Goal: Information Seeking & Learning: Learn about a topic

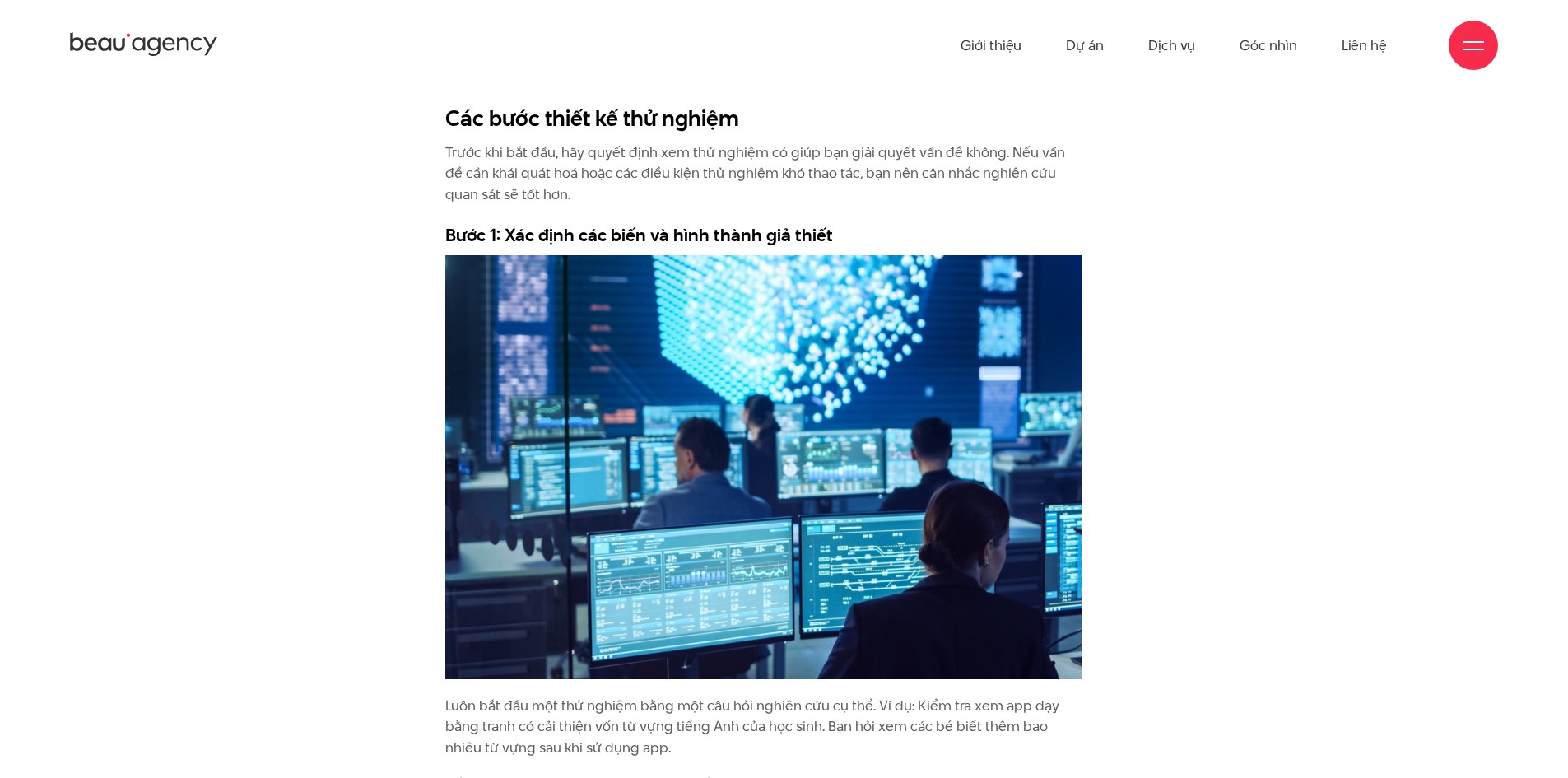
scroll to position [2386, 0]
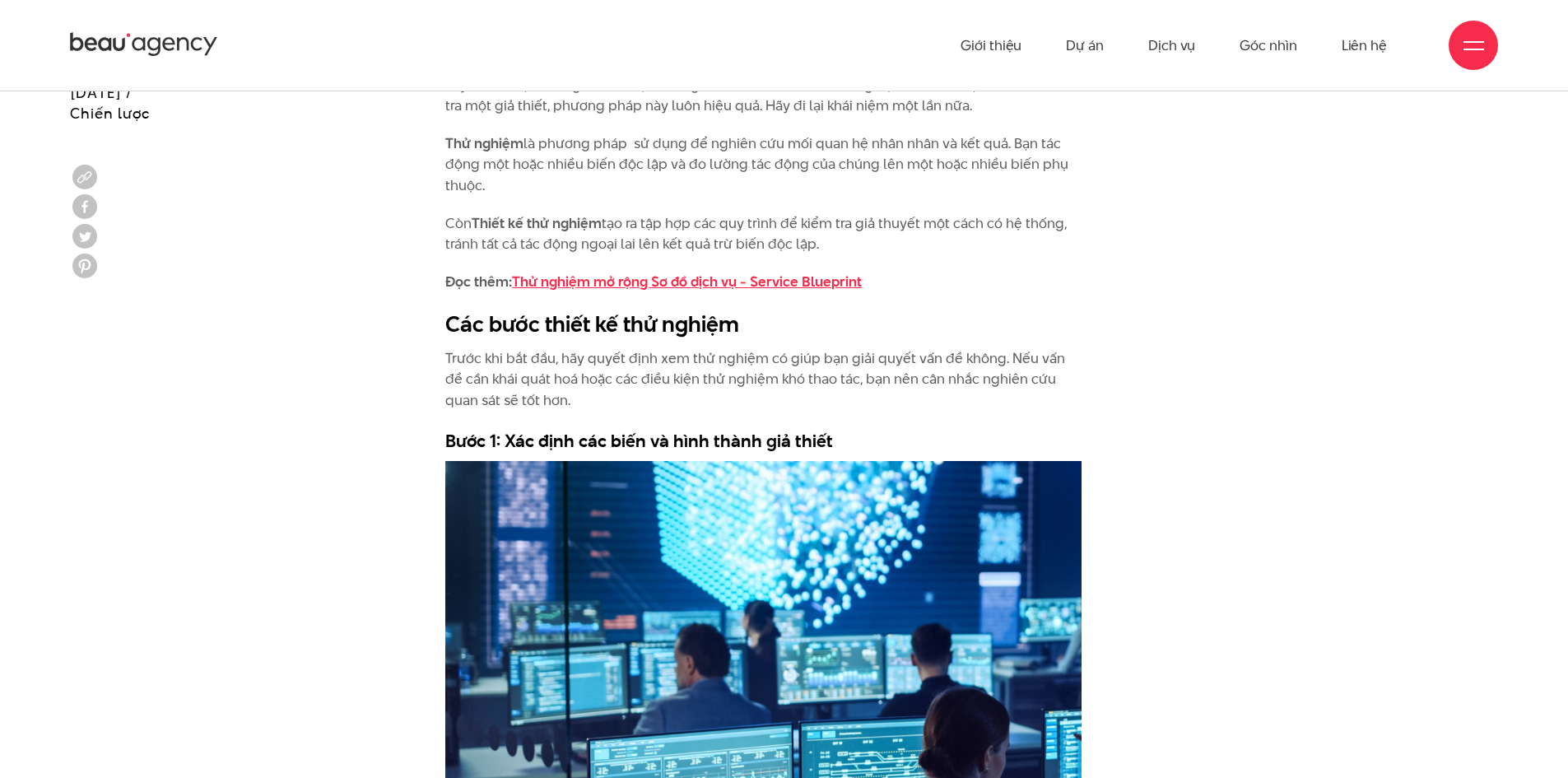
click at [742, 282] on link "Thử nghiệm mở rộng Sơ đồ dịch vụ - Service Blueprint" at bounding box center [686, 282] width 349 height 20
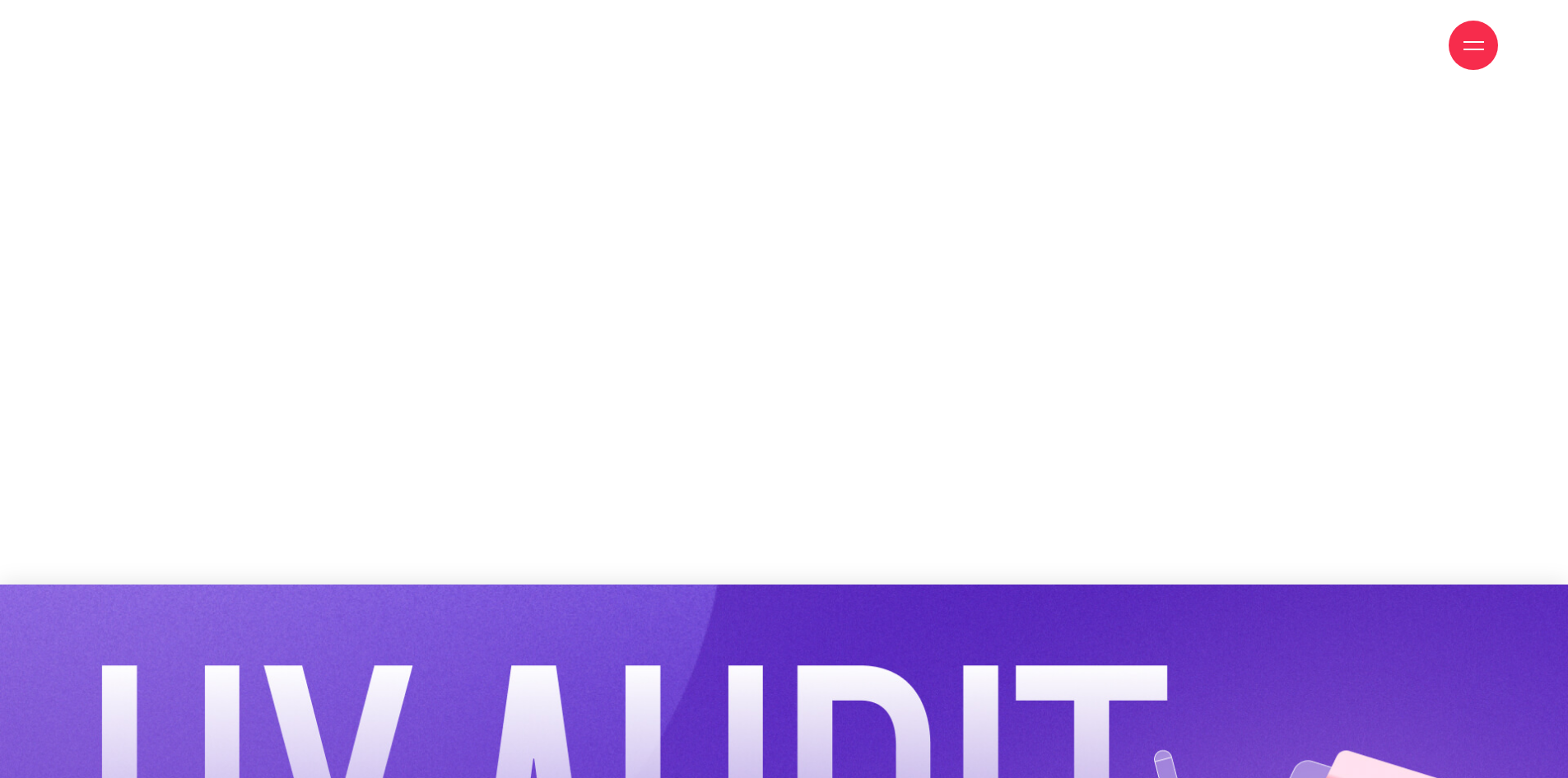
scroll to position [1810, 0]
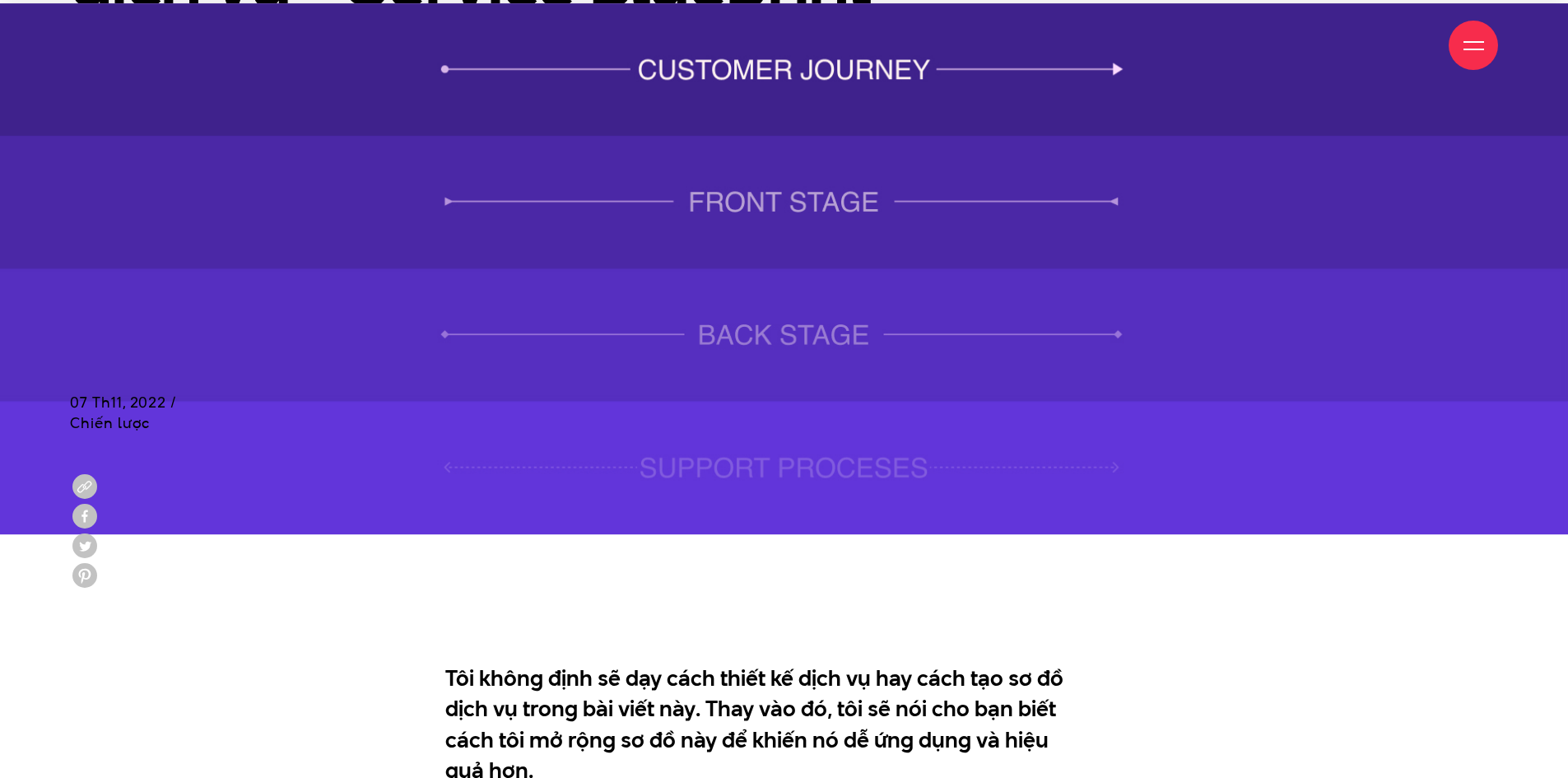
scroll to position [905, 0]
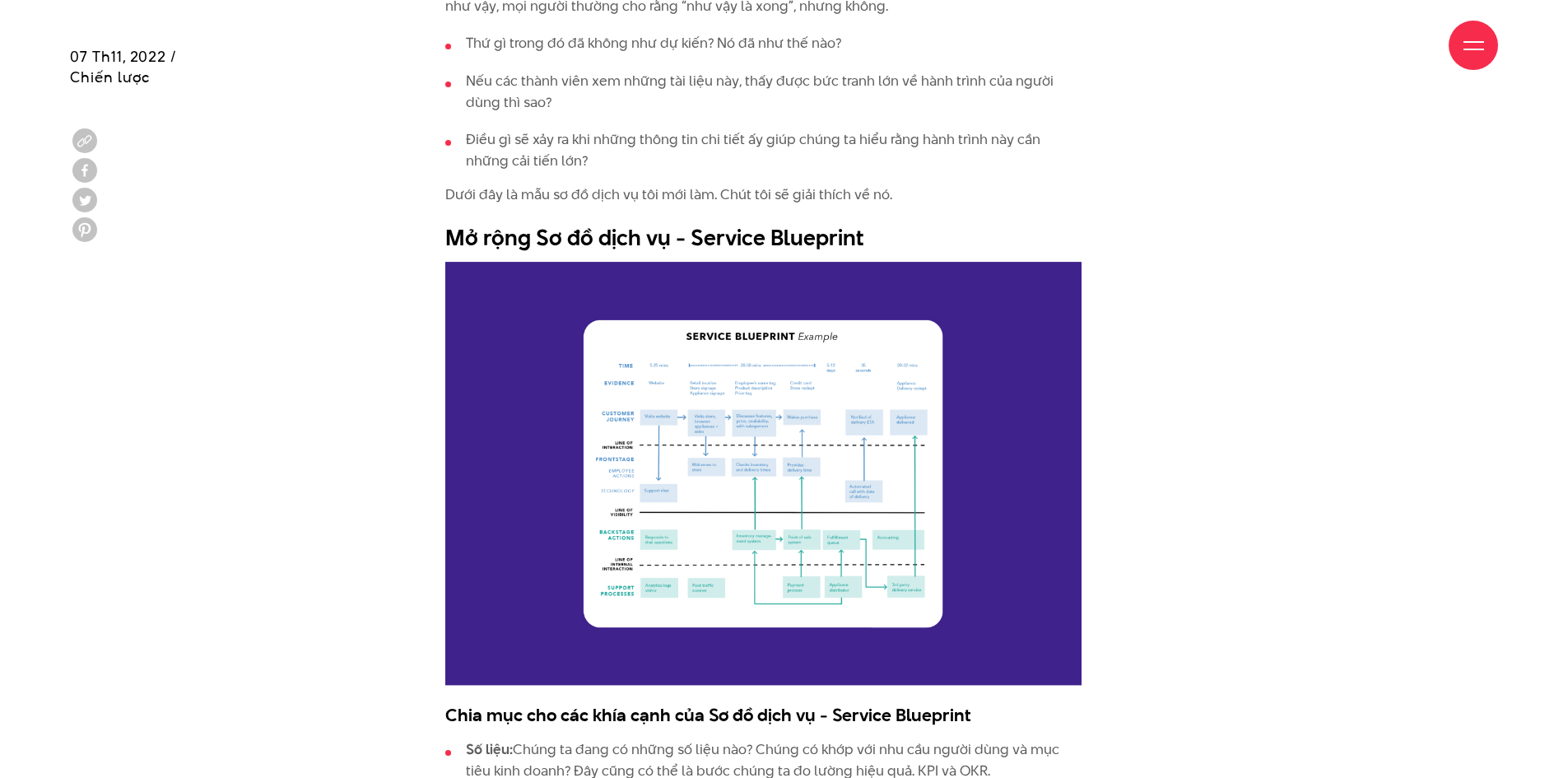
scroll to position [1728, 0]
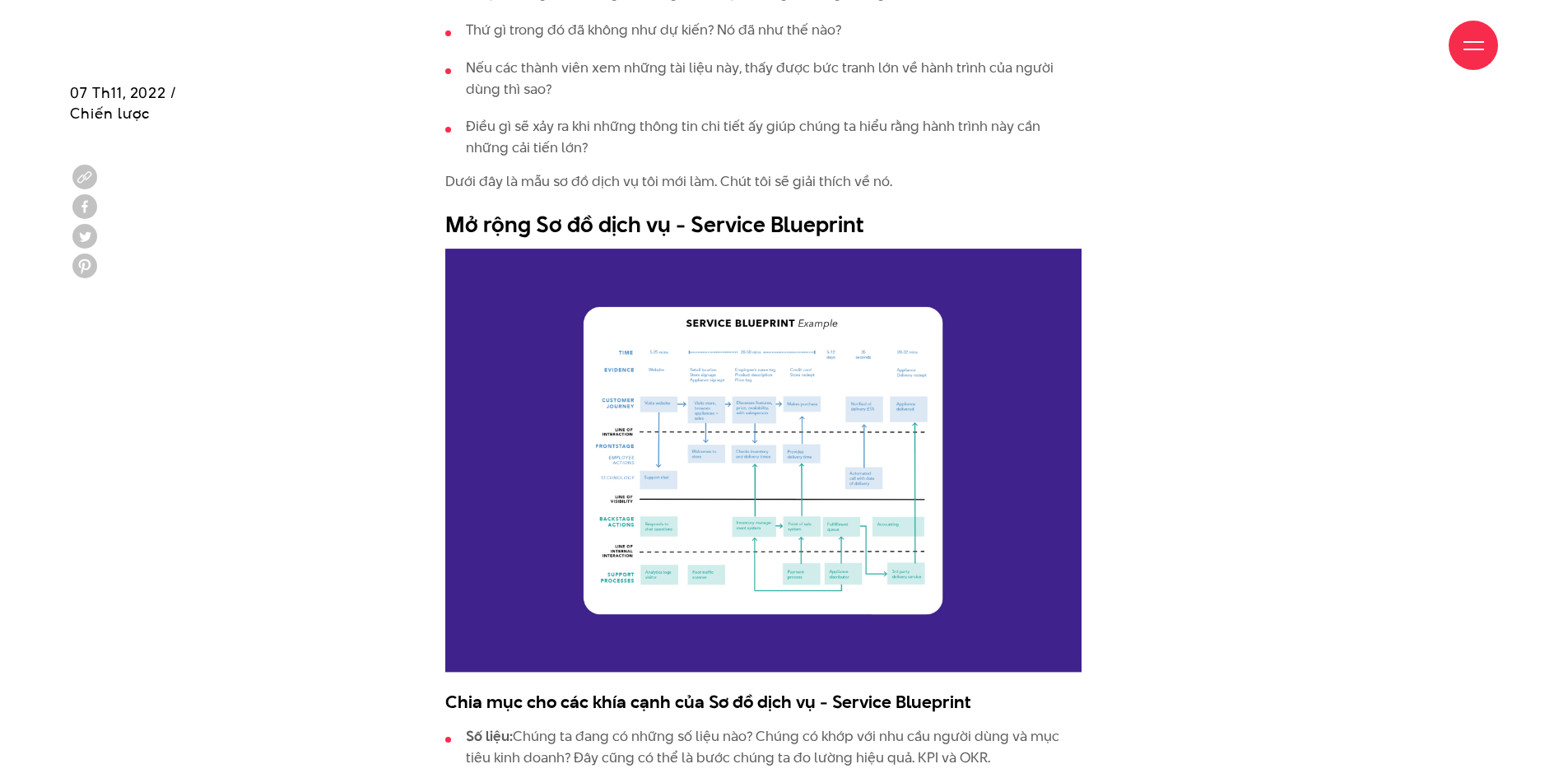
click at [840, 465] on img at bounding box center [763, 460] width 636 height 424
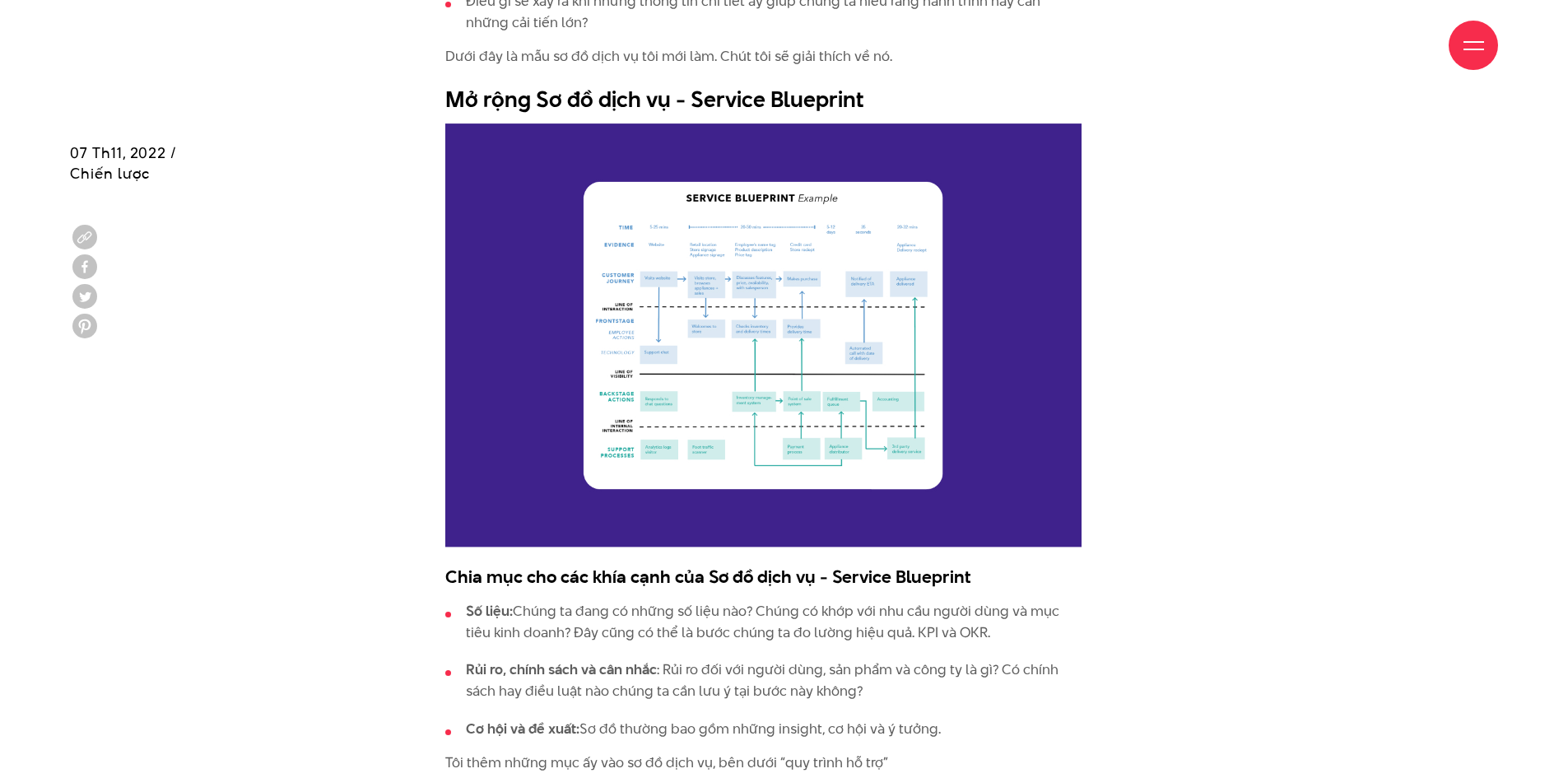
scroll to position [1913, 0]
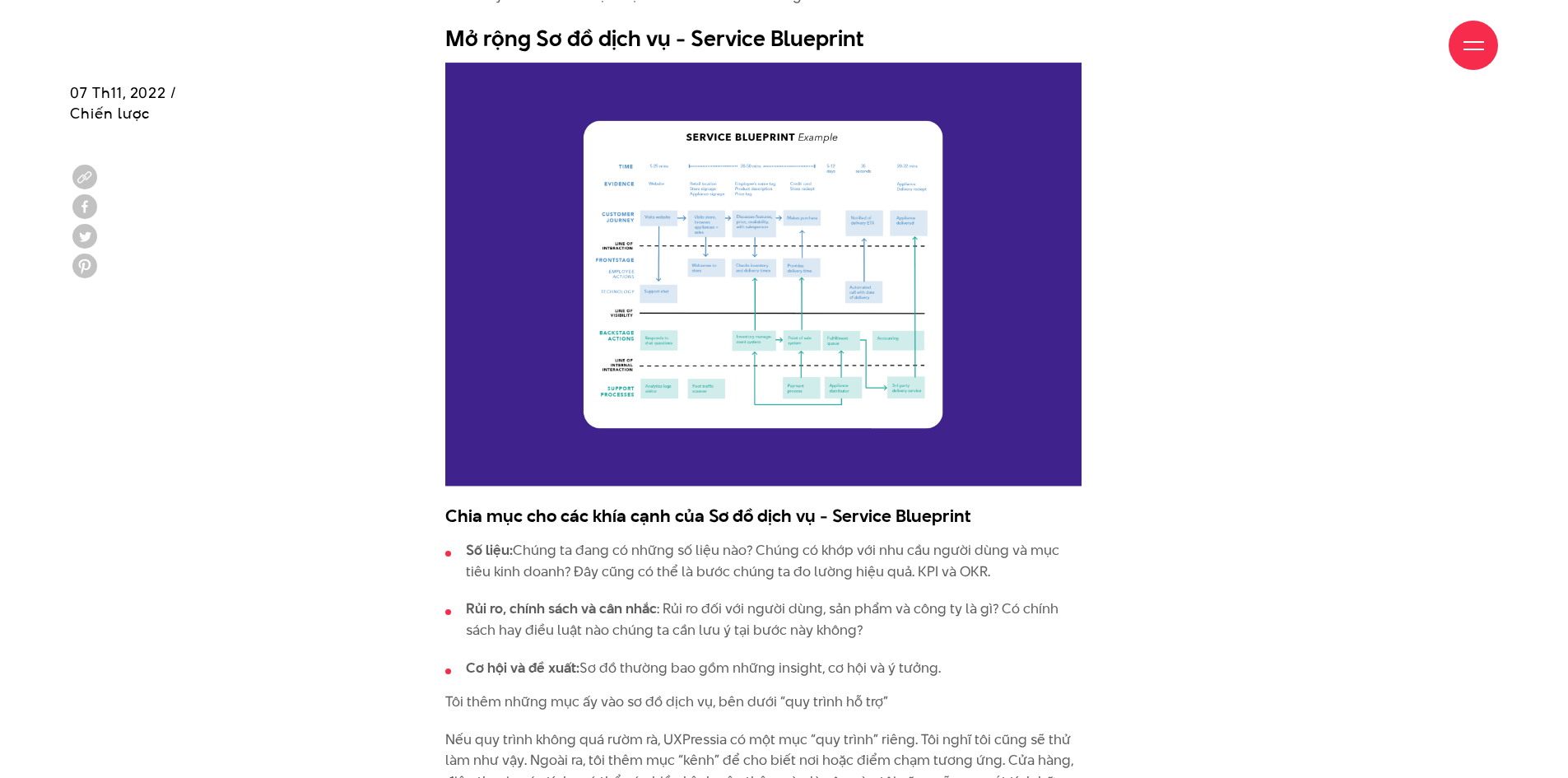
drag, startPoint x: 877, startPoint y: 37, endPoint x: 693, endPoint y: 34, distance: 184.0
click at [702, 35] on div "Giới thiệu Dự án Dịch vụ Góc nhìn Liên hệ" at bounding box center [784, 45] width 1428 height 91
drag, startPoint x: 685, startPoint y: 32, endPoint x: 826, endPoint y: 40, distance: 141.2
click at [826, 40] on div "Giới thiệu Dự án Dịch vụ Góc nhìn Liên hệ" at bounding box center [784, 45] width 1428 height 91
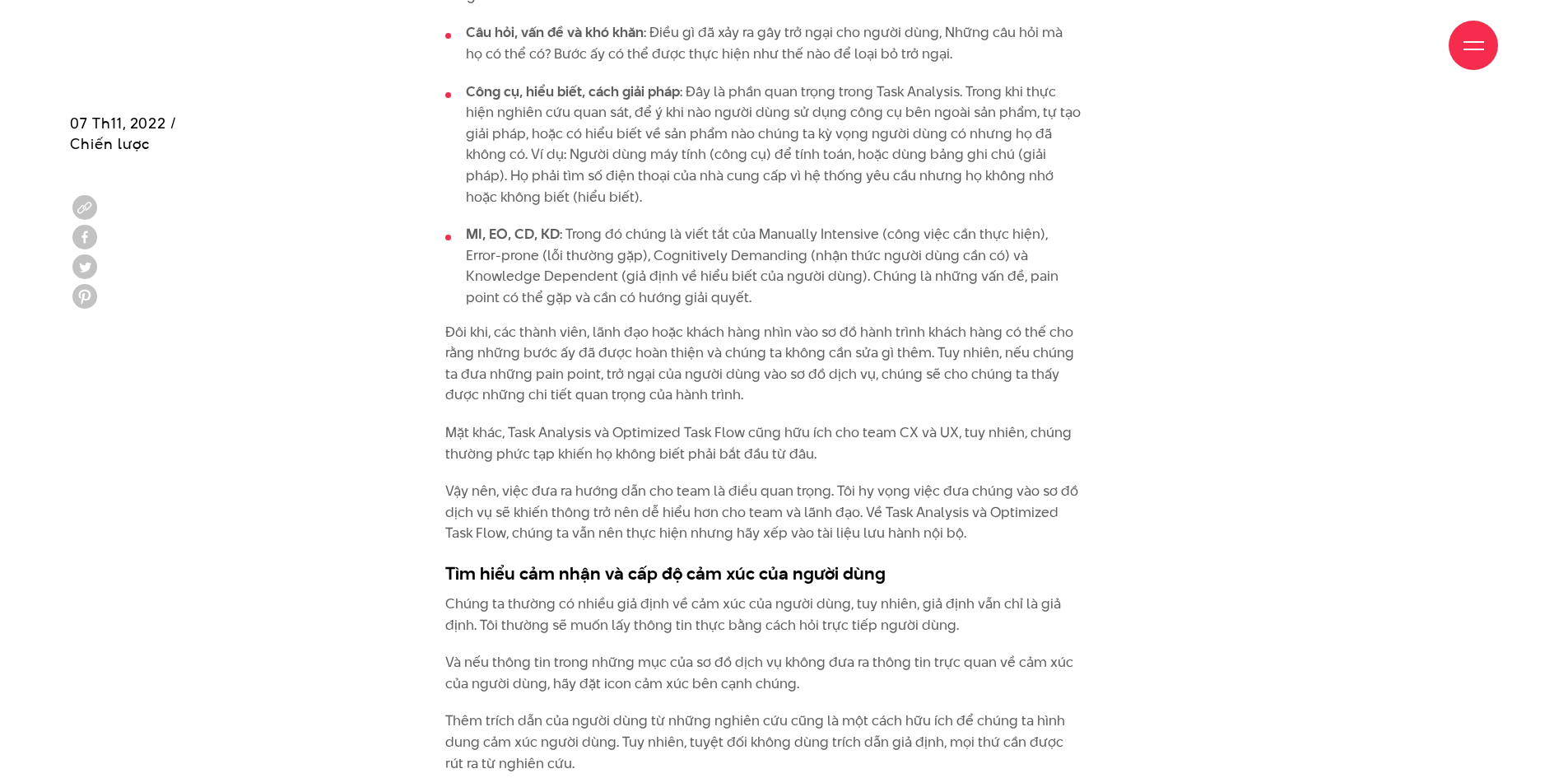
scroll to position [2901, 0]
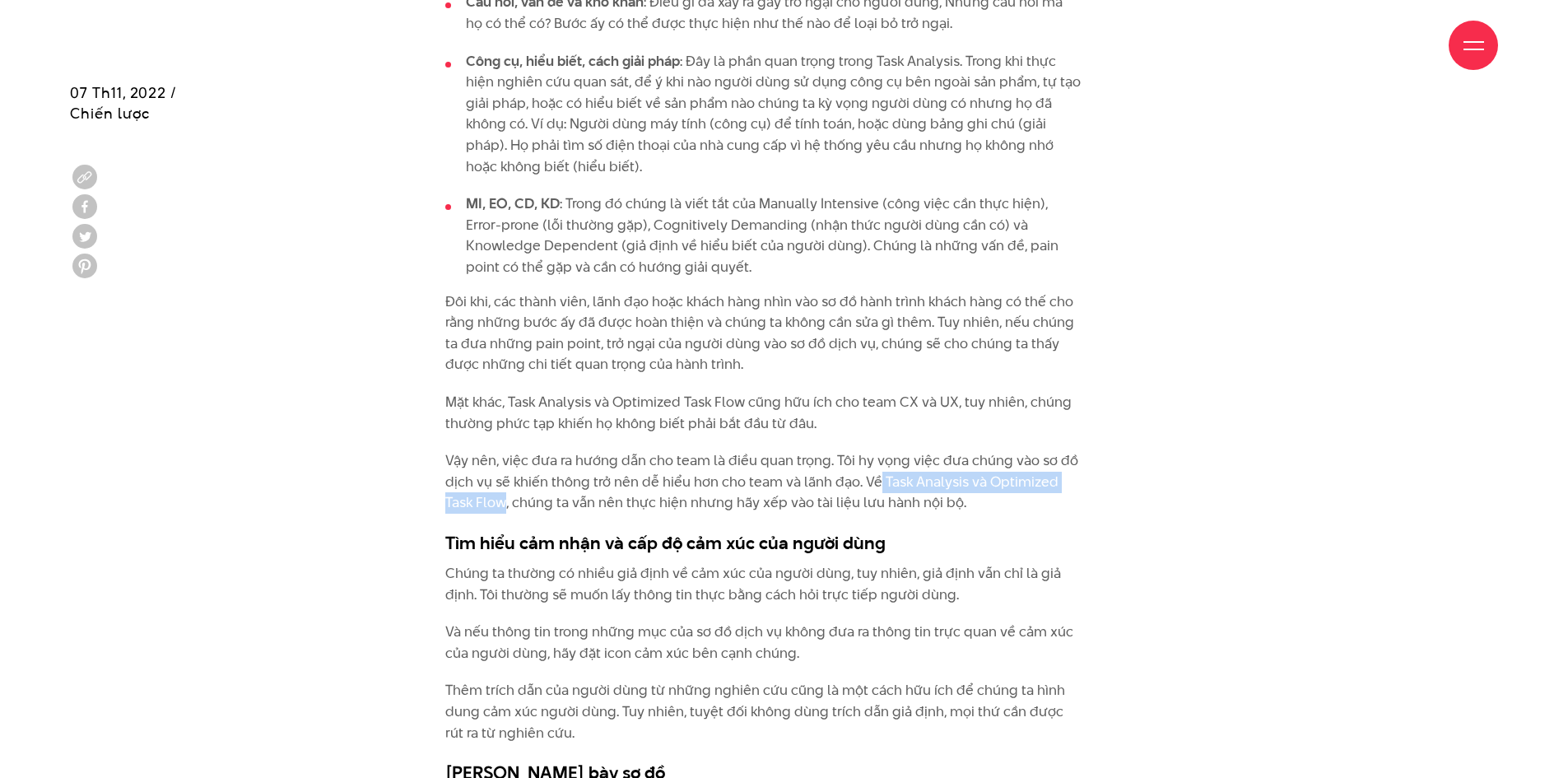
drag, startPoint x: 883, startPoint y: 476, endPoint x: 506, endPoint y: 500, distance: 377.8
click at [506, 500] on p "Vậy nên, việc đưa ra hướng dẫn cho team là điều quan trọng. Tôi hy vọng việc đư…" at bounding box center [763, 482] width 636 height 63
copy p "Task Analysis và Optimized Task Flow"
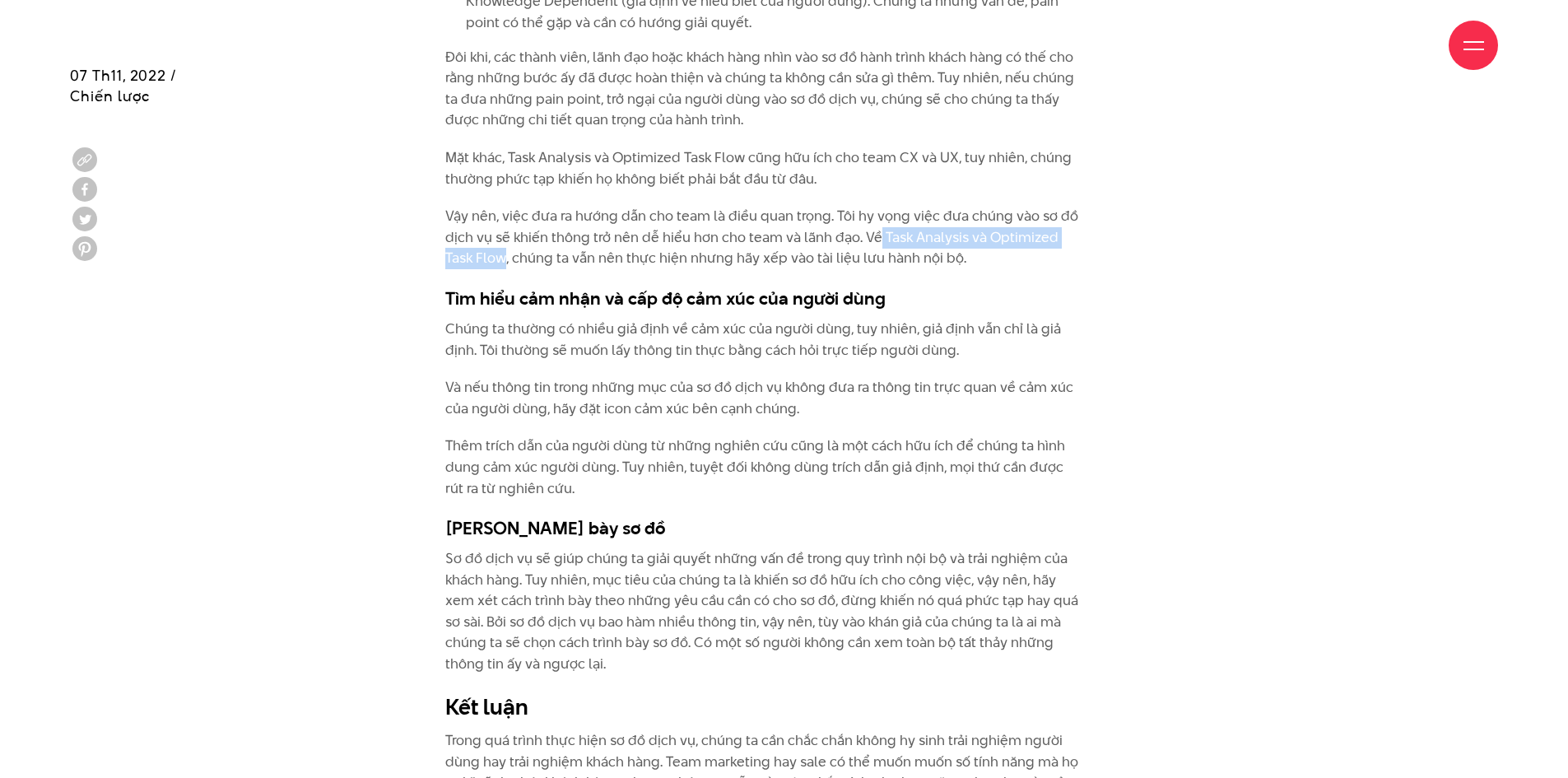
scroll to position [3148, 0]
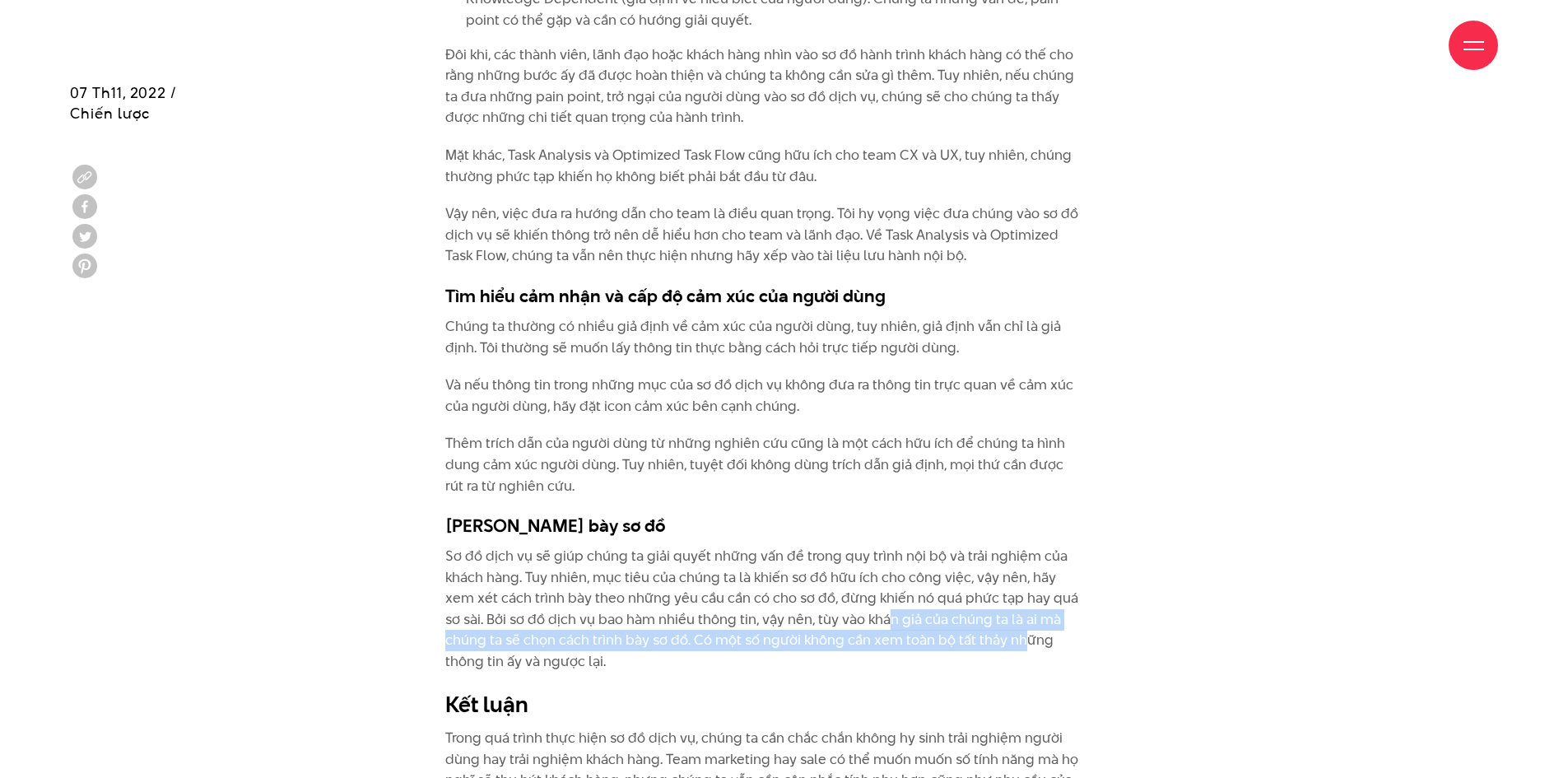
drag, startPoint x: 886, startPoint y: 621, endPoint x: 1026, endPoint y: 651, distance: 143.2
click at [1026, 651] on p "Sơ đồ dịch vụ sẽ giúp chúng ta giải quyết những vấn đề trong quy trình nội bộ v…" at bounding box center [763, 609] width 636 height 127
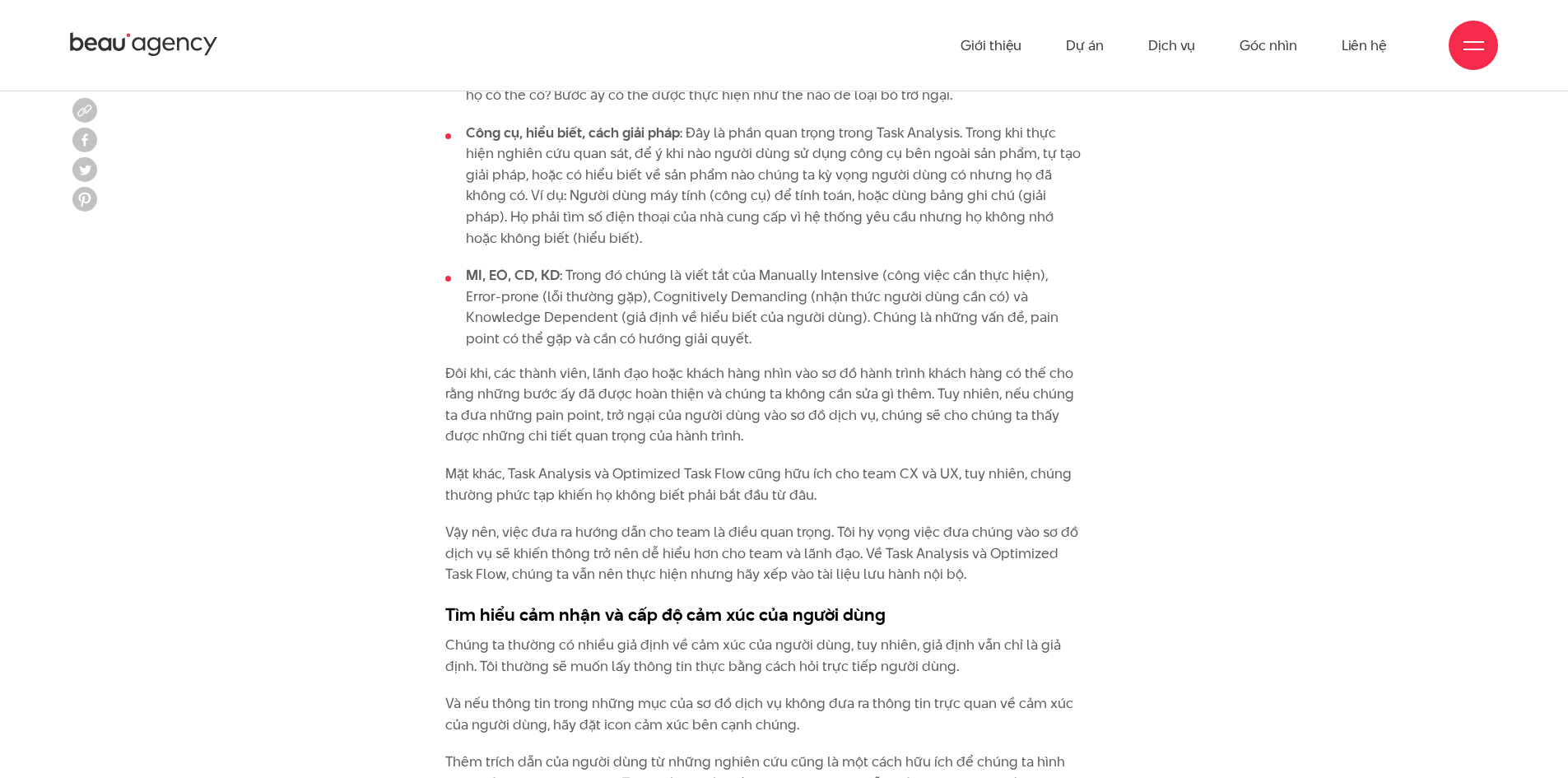
scroll to position [2572, 0]
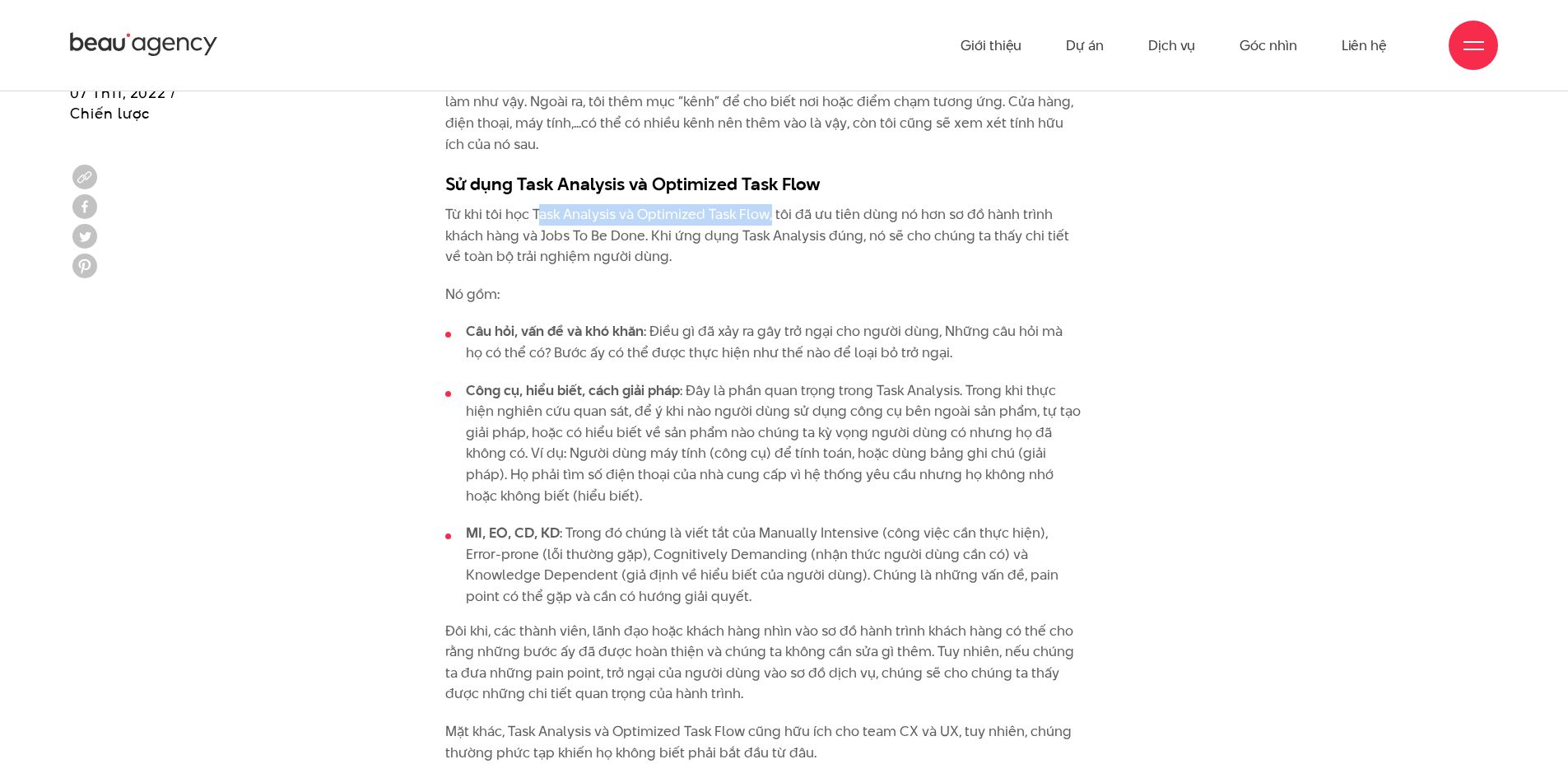
drag, startPoint x: 536, startPoint y: 214, endPoint x: 773, endPoint y: 207, distance: 237.1
click at [773, 207] on p "Từ khi tôi học Task Analysis và Optimized Task Flow, tôi đã ưu tiên dùng nó hơn…" at bounding box center [763, 236] width 636 height 63
copy p "ask Analysis và Optimized Task Flow,"
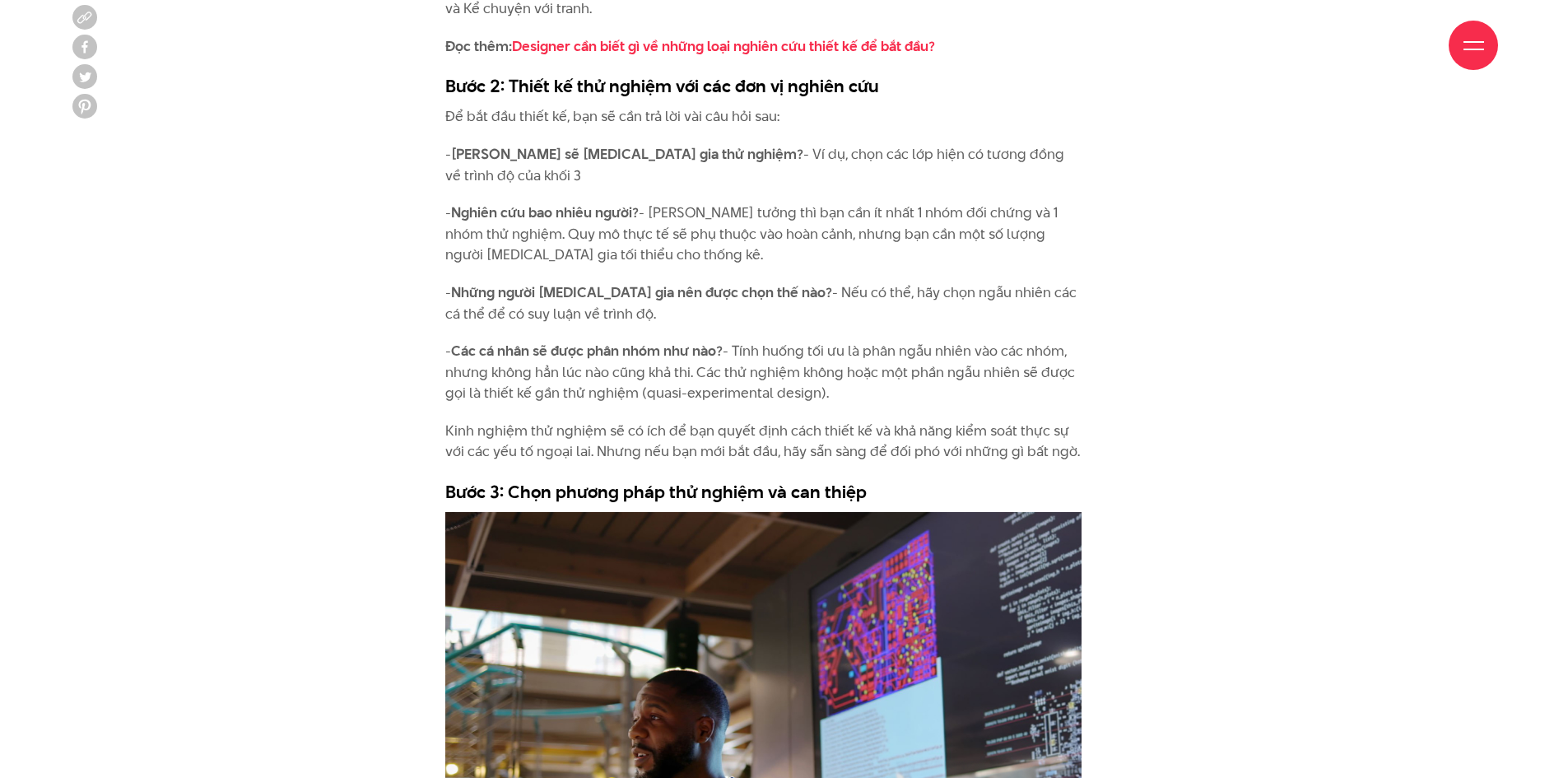
scroll to position [3785, 0]
